Goal: Navigation & Orientation: Find specific page/section

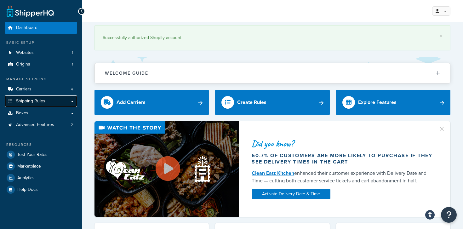
click at [69, 102] on link "Shipping Rules" at bounding box center [41, 101] width 72 height 12
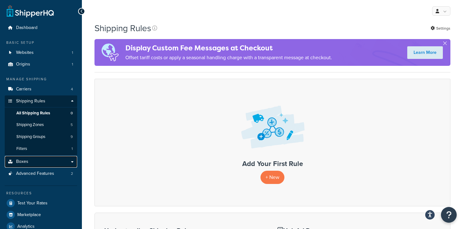
click at [69, 163] on link "Boxes" at bounding box center [41, 162] width 72 height 12
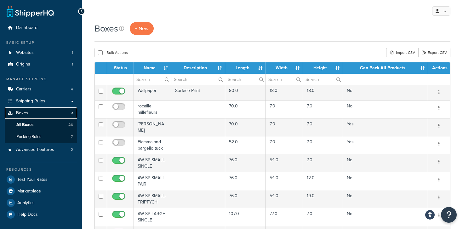
click at [64, 115] on link "Boxes" at bounding box center [41, 113] width 72 height 12
click at [69, 97] on link "Shipping Rules" at bounding box center [41, 101] width 72 height 12
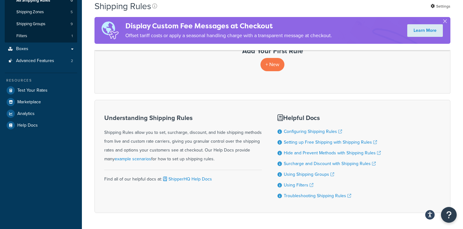
scroll to position [135, 0]
